Goal: Information Seeking & Learning: Learn about a topic

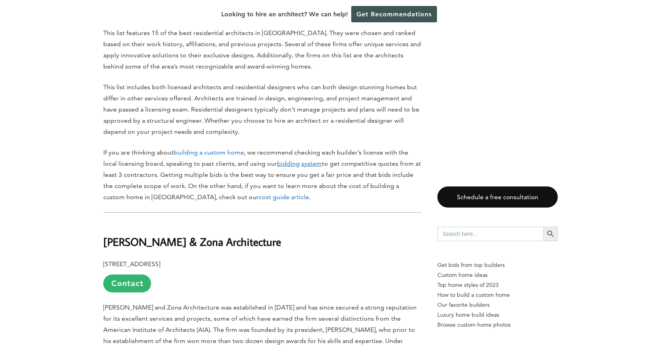
scroll to position [521, 0]
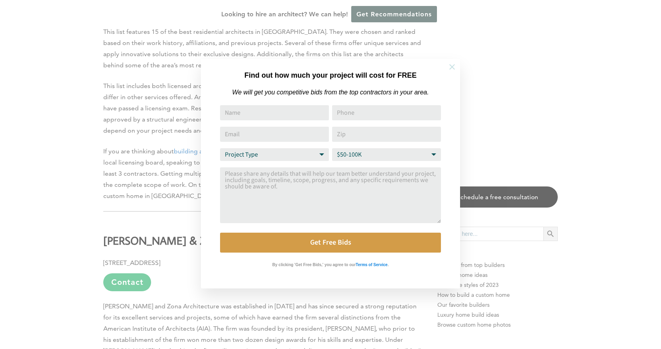
click at [455, 66] on icon at bounding box center [452, 67] width 9 height 9
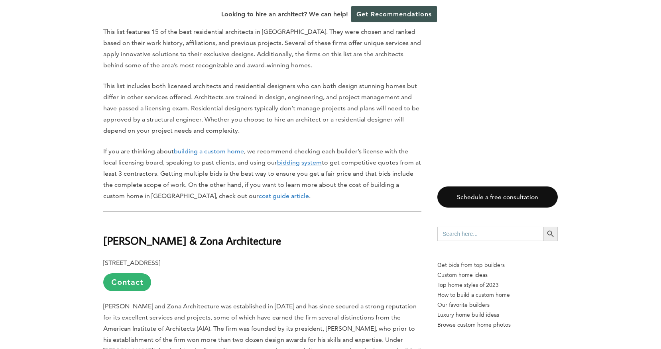
click at [259, 196] on link "cost guide article" at bounding box center [284, 196] width 50 height 8
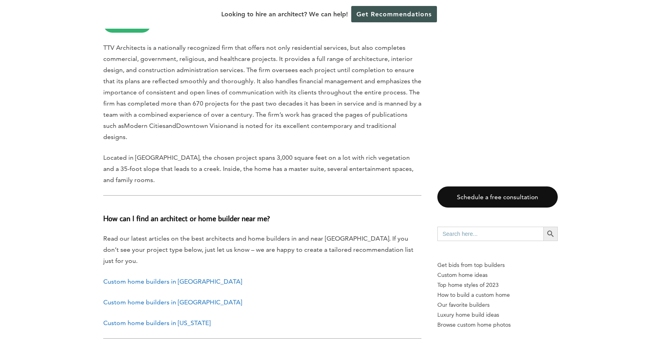
scroll to position [4188, 0]
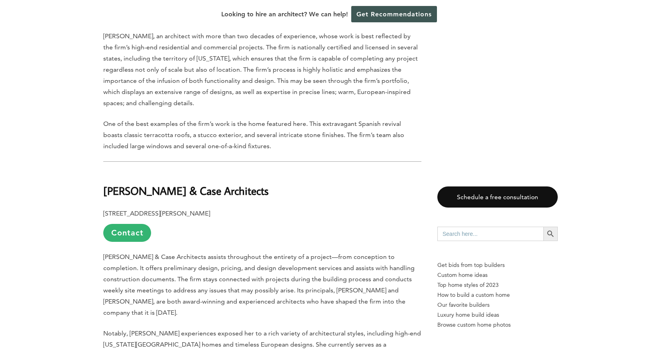
scroll to position [3140, 0]
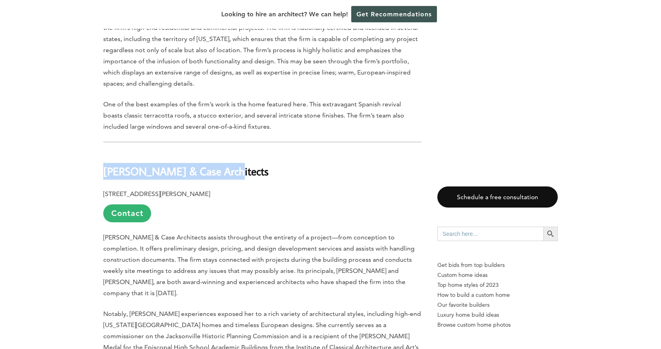
drag, startPoint x: 215, startPoint y: 122, endPoint x: 118, endPoint y: 114, distance: 98.0
click at [118, 152] on h2 "[PERSON_NAME] & Case Architects" at bounding box center [262, 166] width 318 height 28
copy b "[PERSON_NAME] & Case Architects"
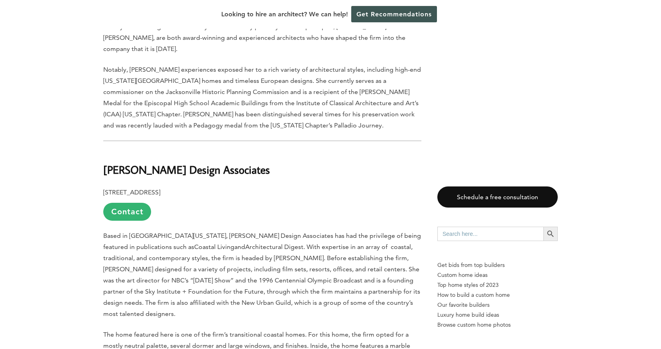
scroll to position [3388, 0]
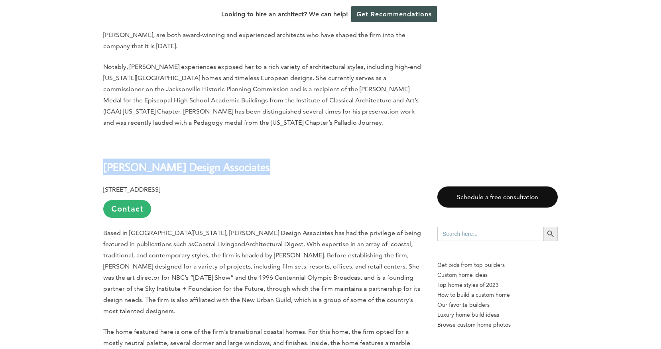
drag, startPoint x: 254, startPoint y: 112, endPoint x: 105, endPoint y: 112, distance: 148.8
copy b "[PERSON_NAME] Design Associates"
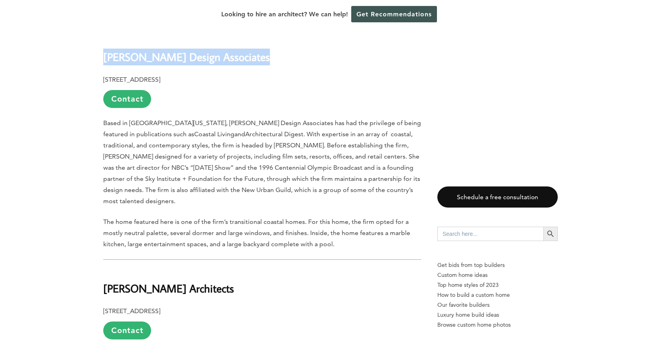
scroll to position [3511, 0]
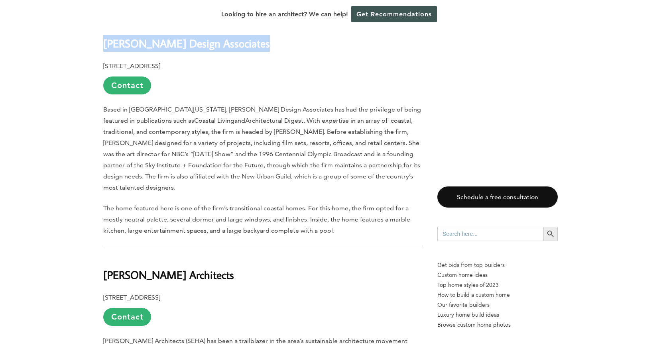
drag, startPoint x: 103, startPoint y: 209, endPoint x: 255, endPoint y: 211, distance: 152.0
click at [255, 256] on h2 "[PERSON_NAME] Architects" at bounding box center [262, 270] width 318 height 28
copy b "[PERSON_NAME] Architects"
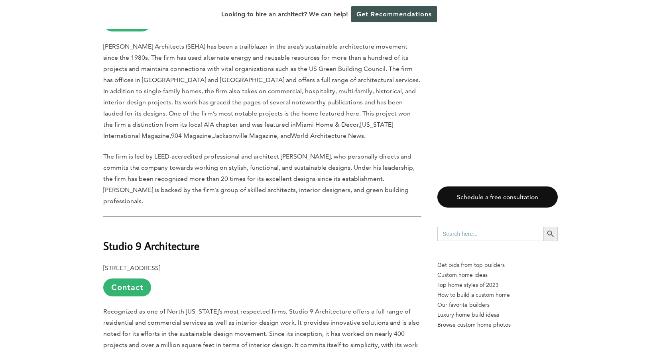
scroll to position [3810, 0]
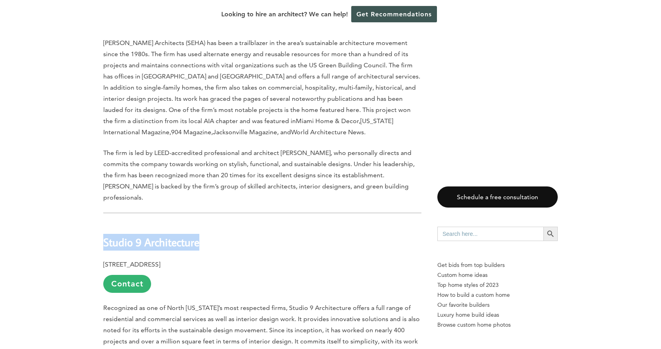
drag, startPoint x: 209, startPoint y: 162, endPoint x: 76, endPoint y: 162, distance: 132.4
copy b "Studio 9 Architecture"
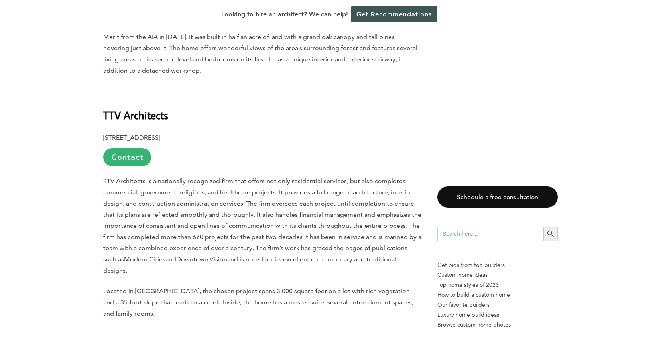
scroll to position [4168, 0]
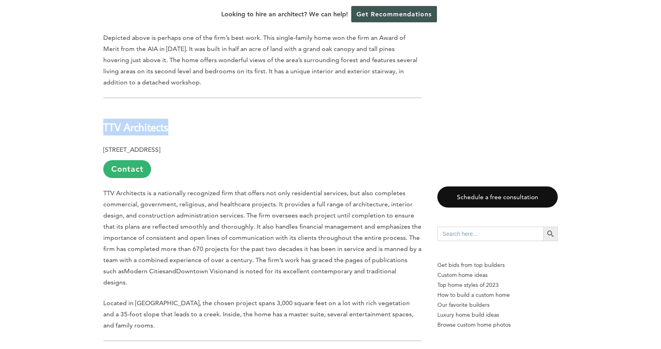
drag, startPoint x: 104, startPoint y: 45, endPoint x: 190, endPoint y: 55, distance: 86.7
click at [190, 108] on h2 "TTV Architects" at bounding box center [262, 122] width 318 height 28
copy b "TTV Architects"
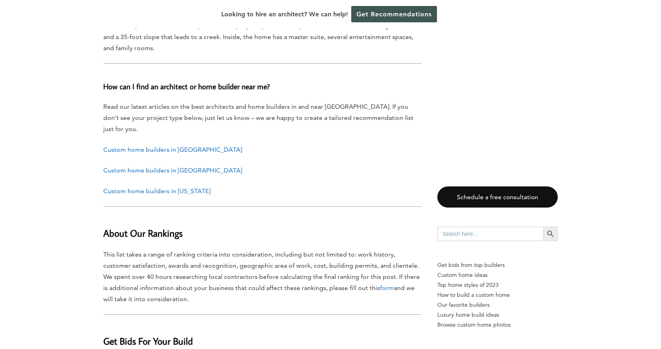
scroll to position [4469, 0]
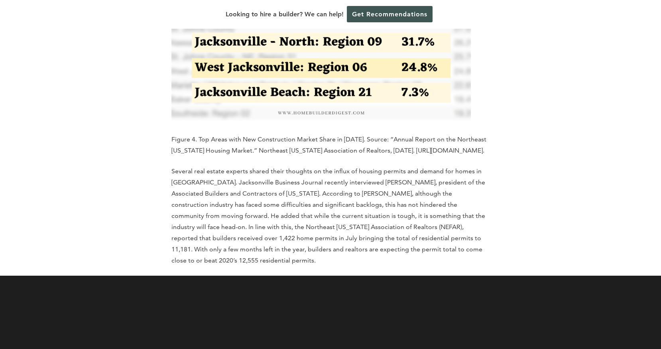
scroll to position [3605, 0]
